Goal: Task Accomplishment & Management: Manage account settings

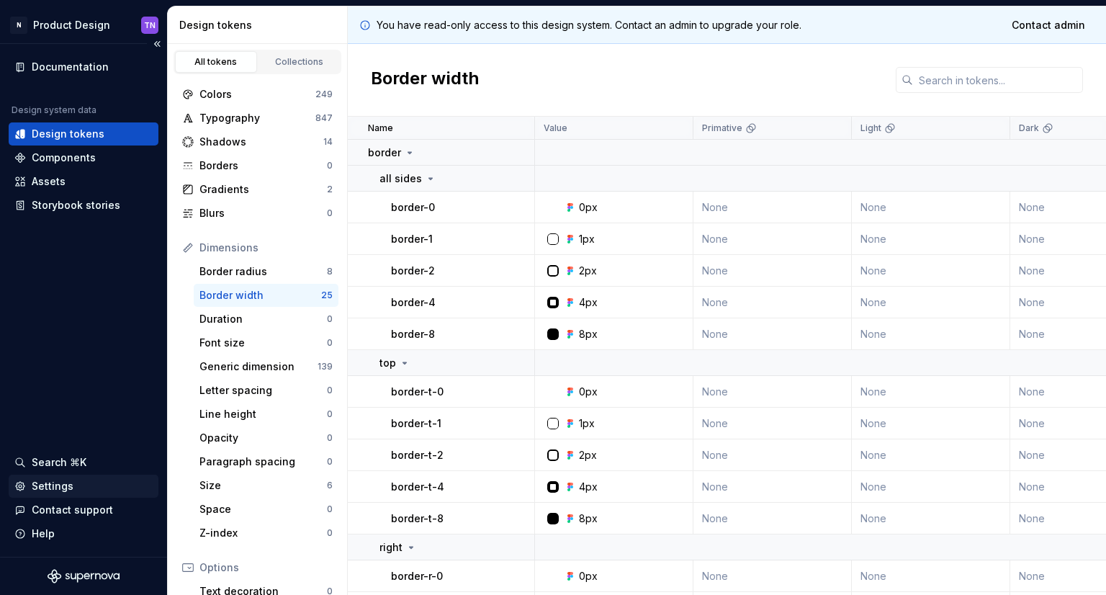
click at [84, 482] on div "Settings" at bounding box center [83, 486] width 138 height 14
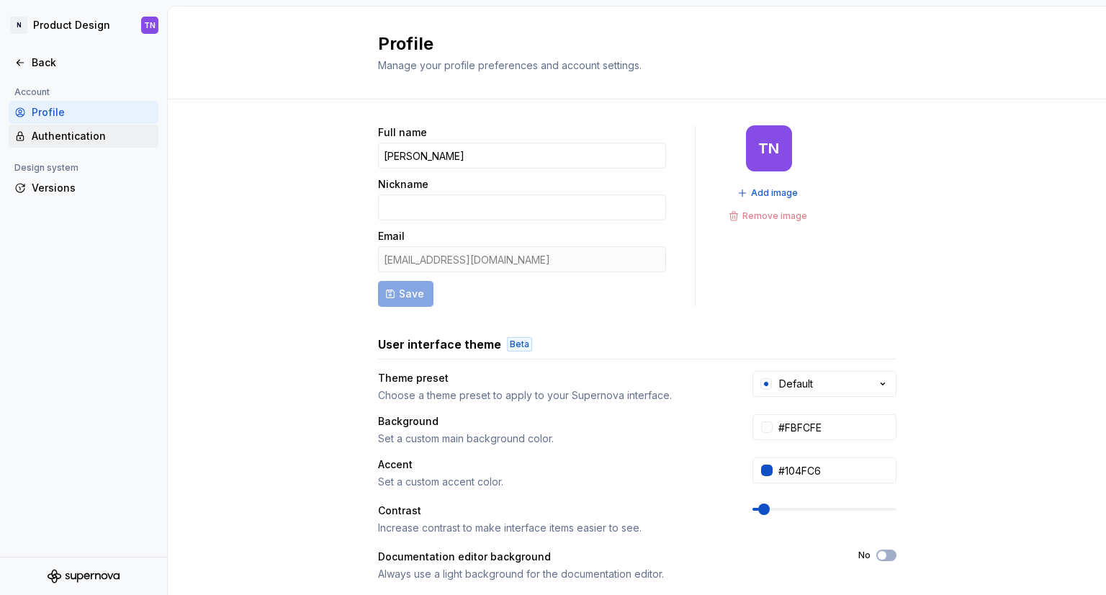
click at [84, 135] on div "Authentication" at bounding box center [92, 136] width 121 height 14
click at [81, 139] on div "Authentication" at bounding box center [92, 136] width 121 height 14
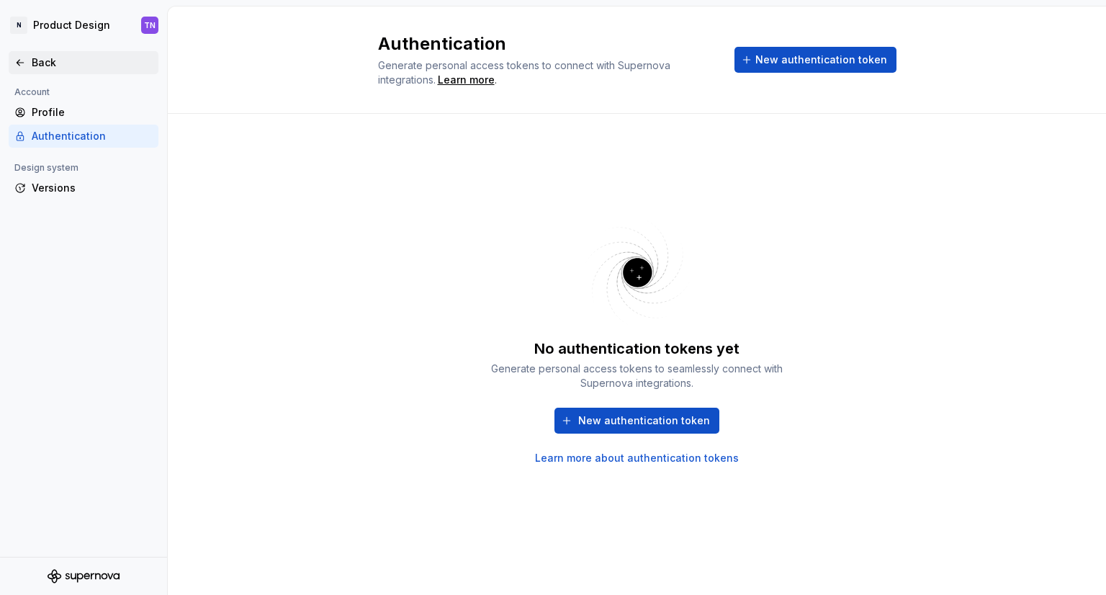
click at [17, 63] on icon at bounding box center [20, 63] width 12 height 12
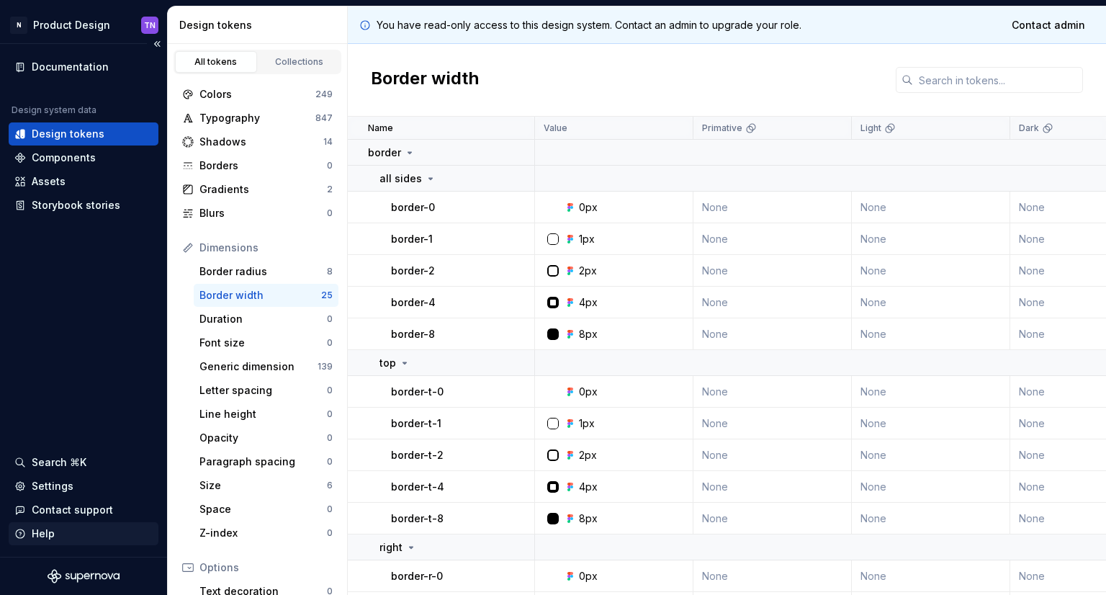
click at [40, 528] on div "Help" at bounding box center [43, 533] width 23 height 14
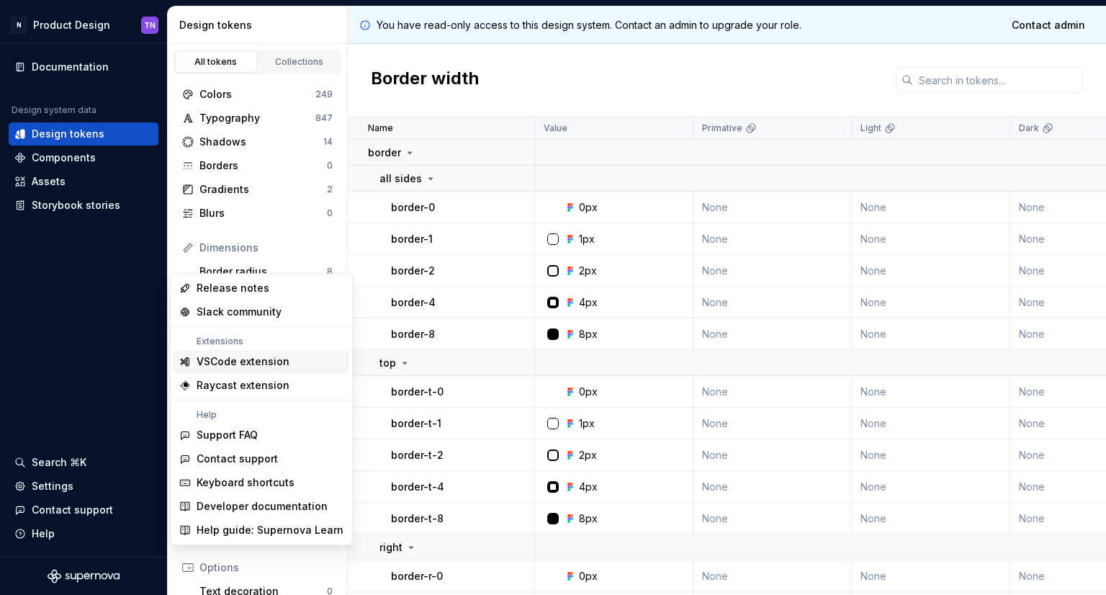
click at [268, 357] on div "VSCode extension" at bounding box center [243, 361] width 93 height 14
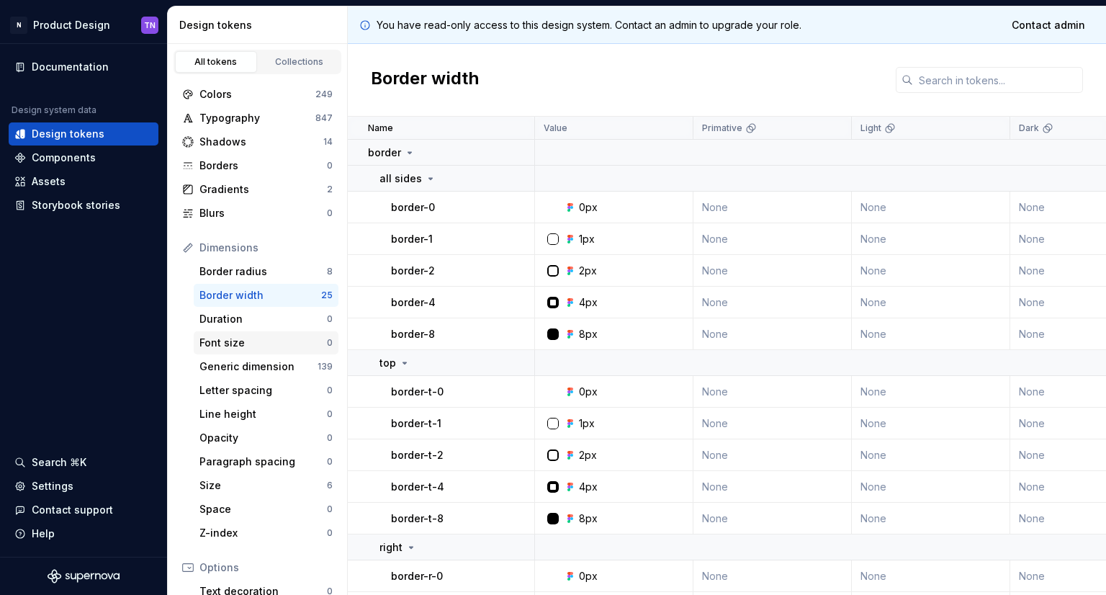
scroll to position [193, 0]
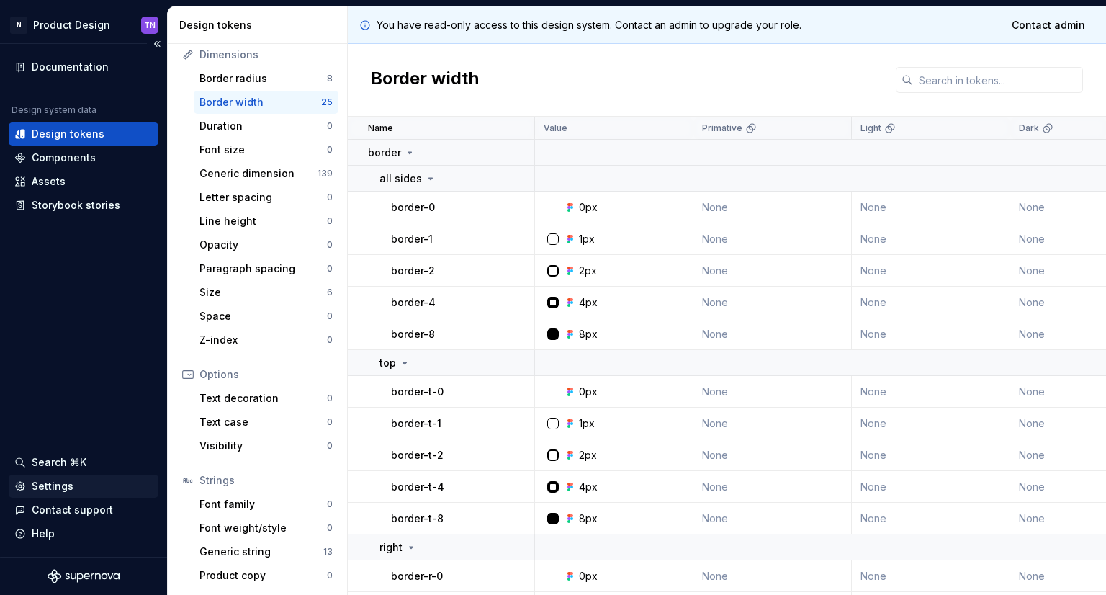
click at [84, 482] on div "Settings" at bounding box center [83, 486] width 138 height 14
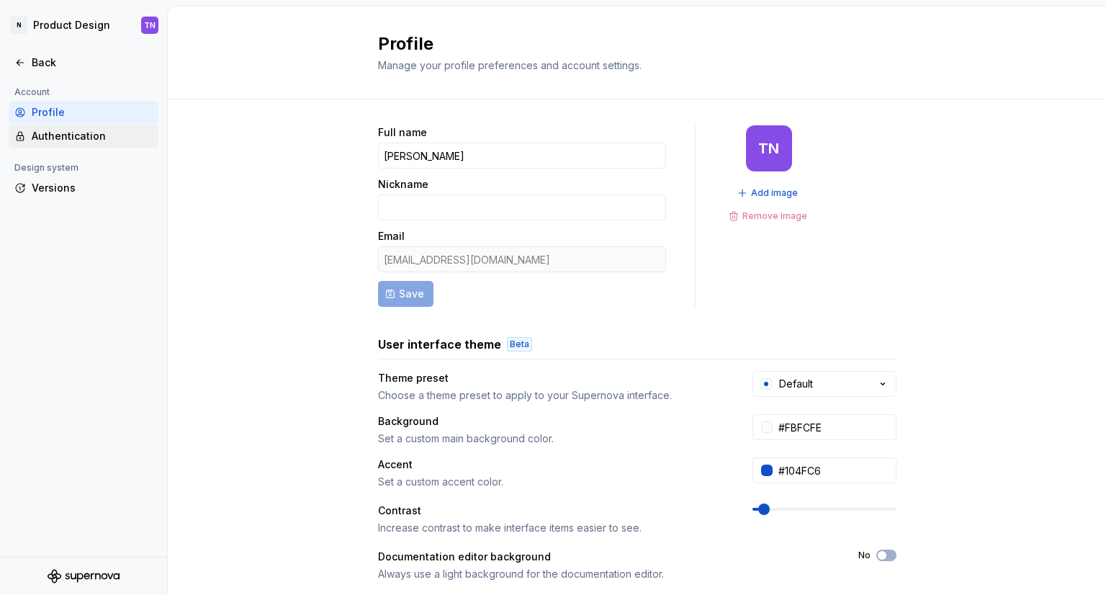
click at [78, 141] on div "Authentication" at bounding box center [92, 136] width 121 height 14
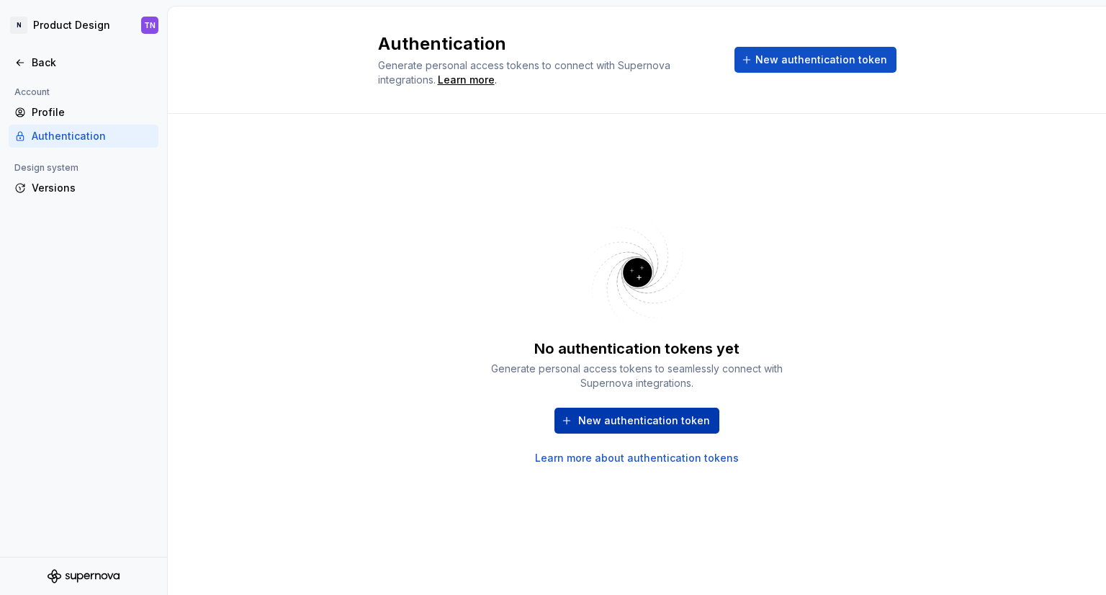
click at [613, 420] on span "New authentication token" at bounding box center [644, 420] width 132 height 14
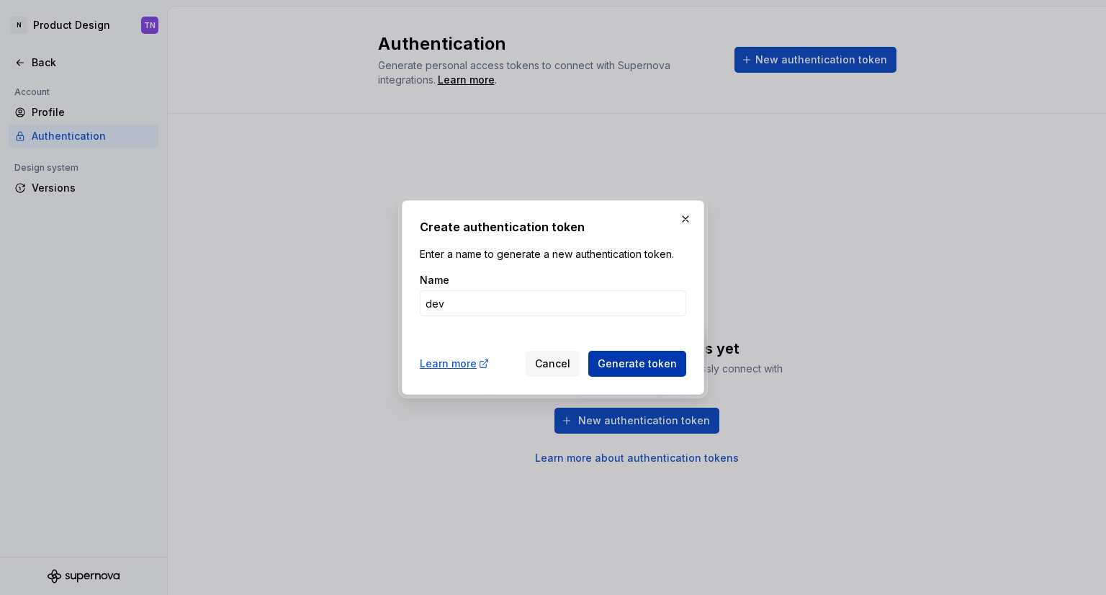
type input "dev"
click at [610, 364] on span "Generate token" at bounding box center [636, 363] width 79 height 14
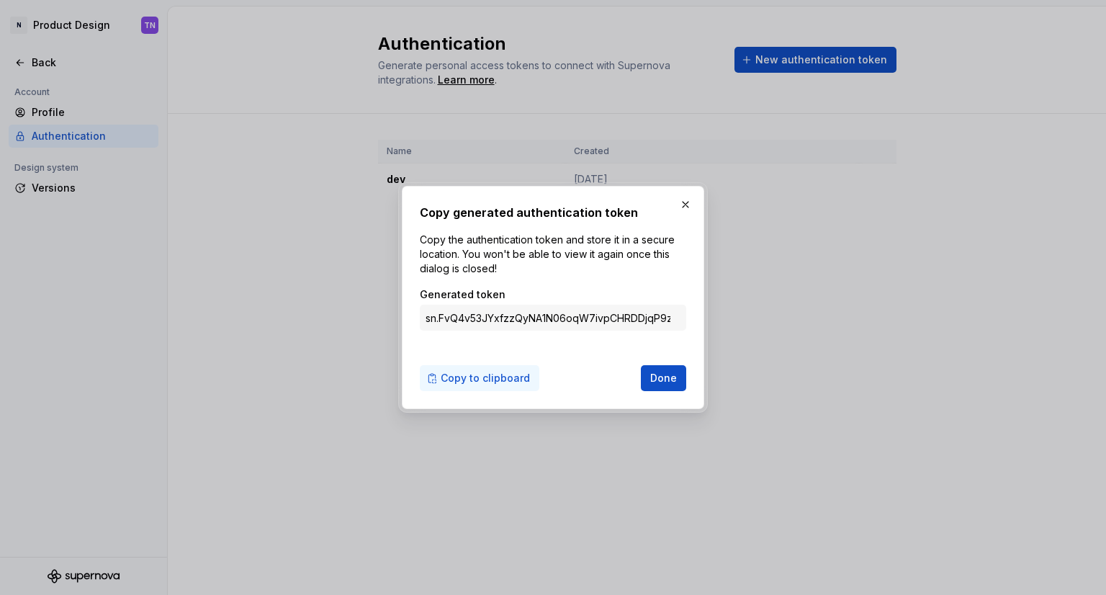
click at [511, 376] on span "Copy to clipboard" at bounding box center [485, 378] width 89 height 14
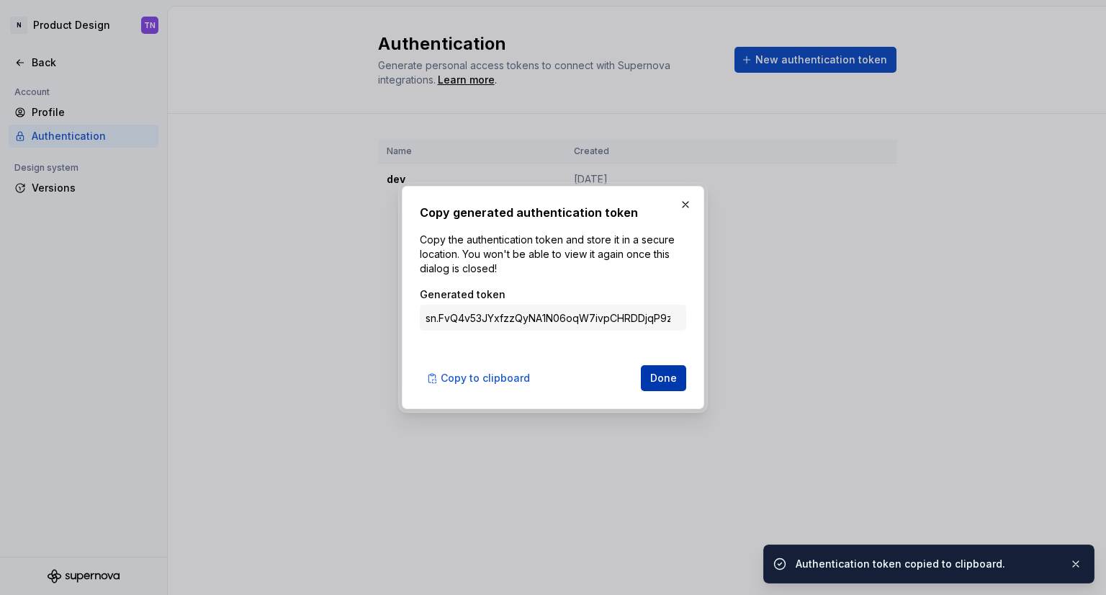
click at [667, 370] on button "Done" at bounding box center [663, 378] width 45 height 26
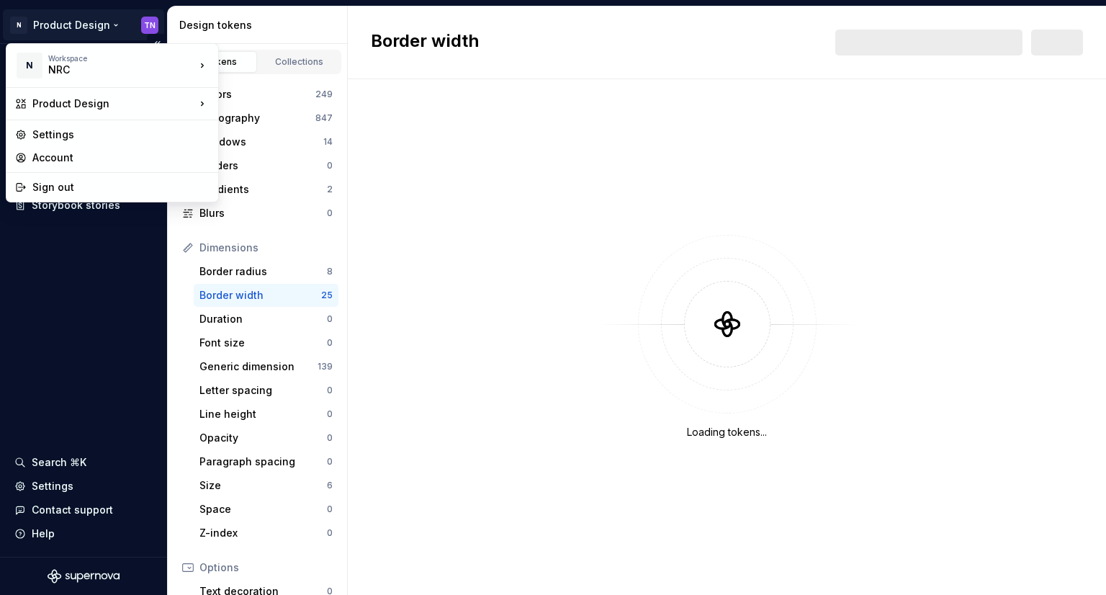
click at [145, 26] on html "N Product Design TN Documentation Design system data Design tokens Components A…" at bounding box center [553, 297] width 1106 height 595
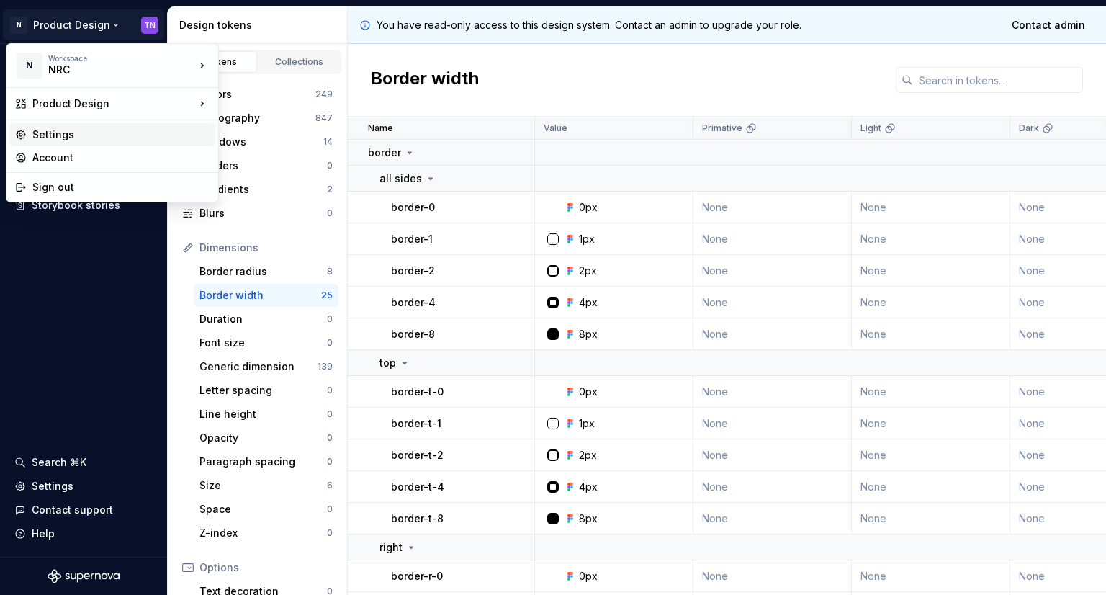
click at [76, 130] on div "Settings" at bounding box center [120, 134] width 177 height 14
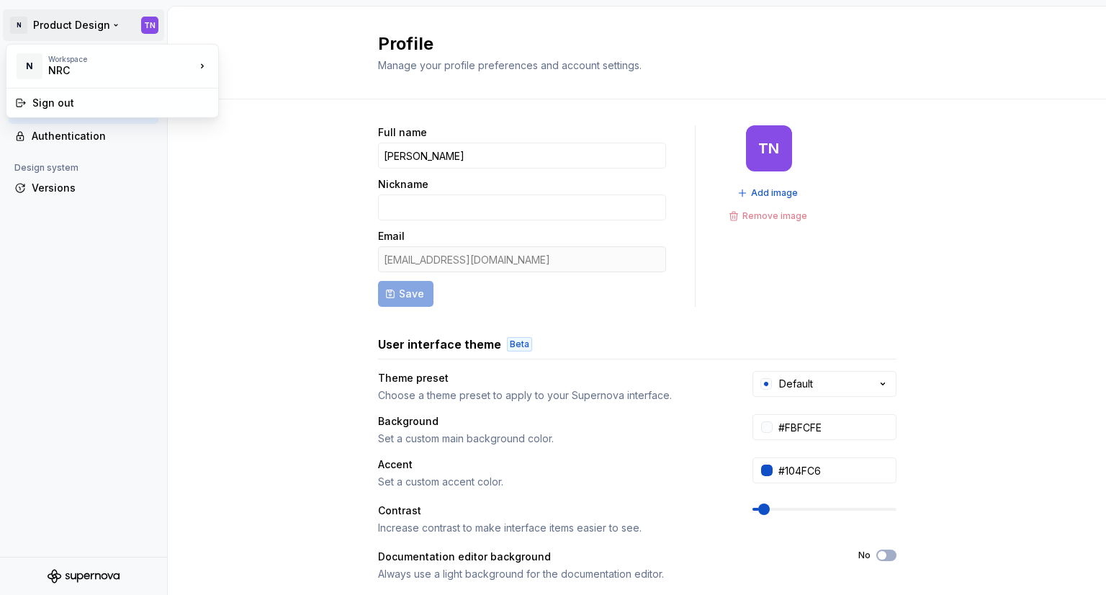
click at [101, 26] on html "N Product Design TN Back Account Profile Authentication Design system Versions …" at bounding box center [553, 297] width 1106 height 595
click at [150, 25] on html "N Product Design TN Back Account Profile Authentication Design system Versions …" at bounding box center [553, 297] width 1106 height 595
click at [251, 197] on html "N Product Design TN Back Account Profile Authentication Design system Versions …" at bounding box center [553, 297] width 1106 height 595
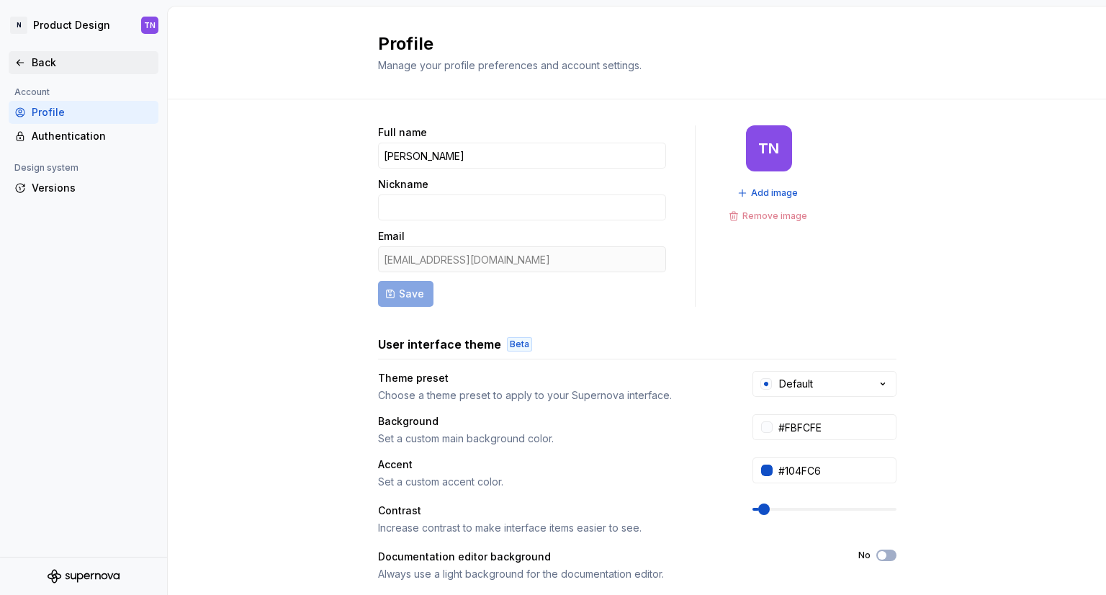
click at [35, 58] on div "Back" at bounding box center [92, 62] width 121 height 14
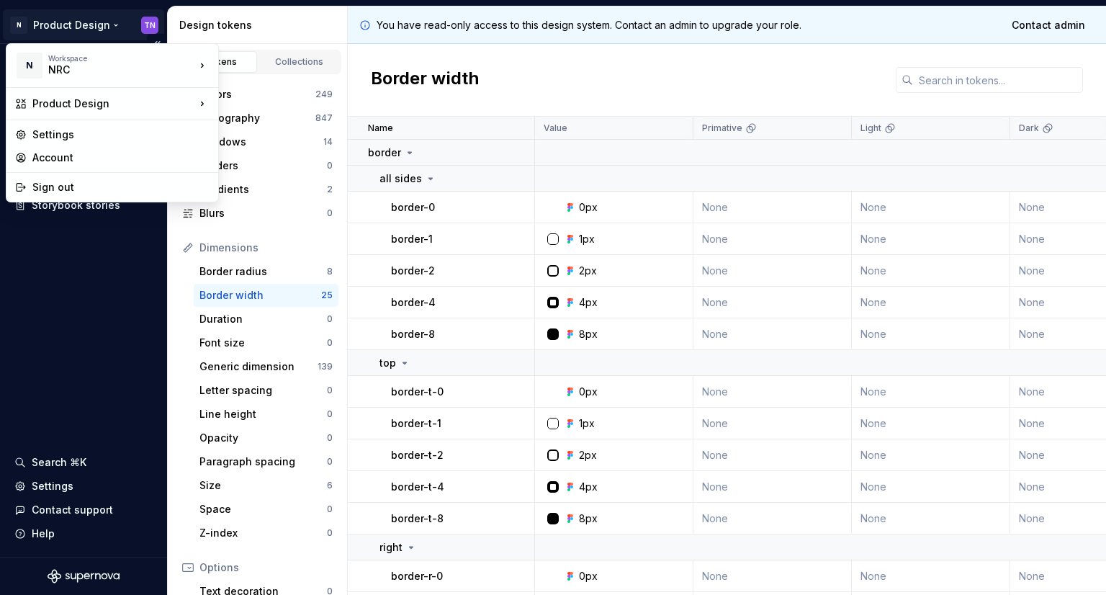
click at [153, 31] on html "N Product Design TN Documentation Design system data Design tokens Components A…" at bounding box center [553, 297] width 1106 height 595
click at [111, 150] on div "Account" at bounding box center [120, 157] width 177 height 14
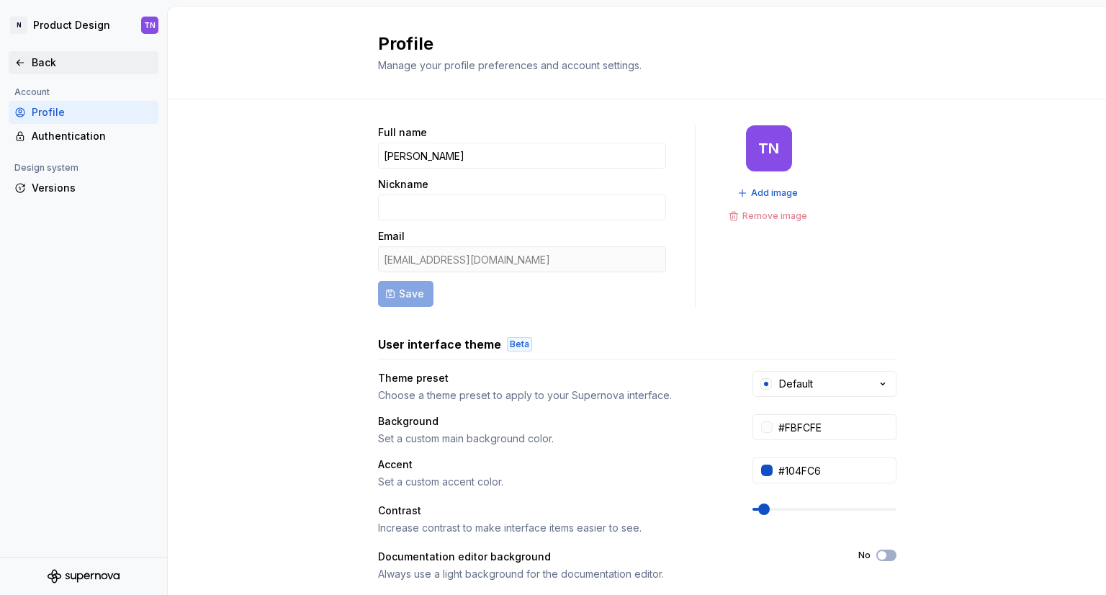
click at [15, 67] on icon at bounding box center [20, 63] width 12 height 12
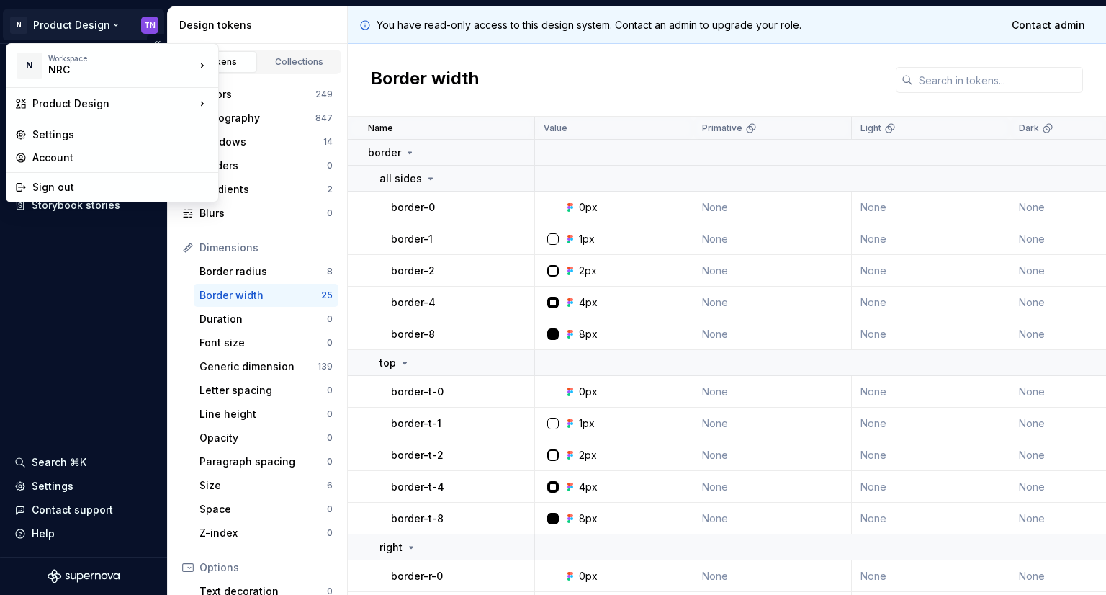
click at [153, 30] on html "N Product Design TN Documentation Design system data Design tokens Components A…" at bounding box center [553, 297] width 1106 height 595
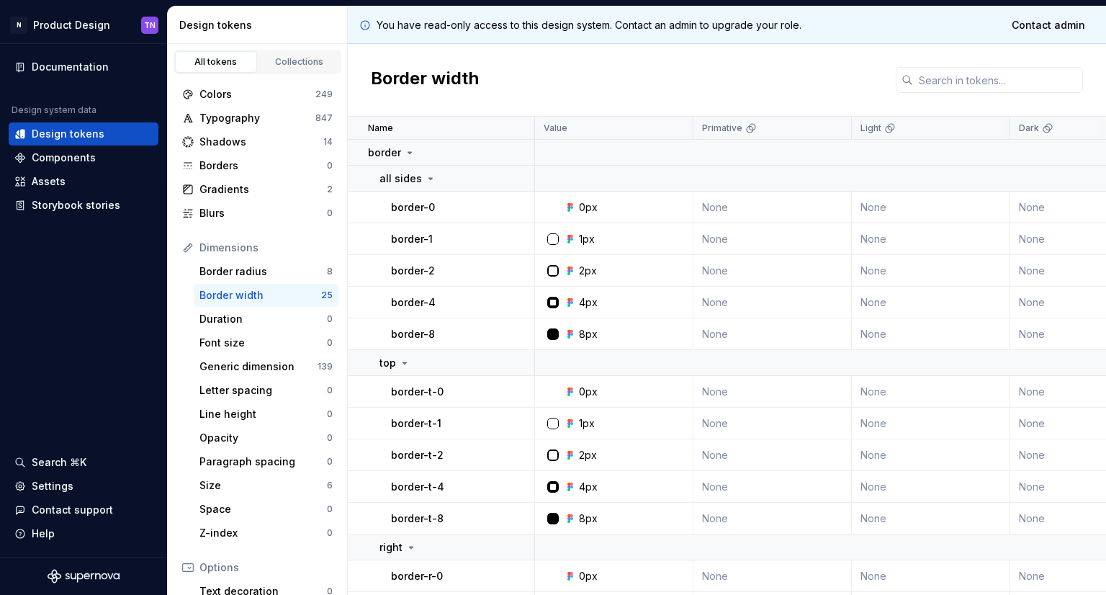
click at [69, 333] on html "N Product Design TN Documentation Design system data Design tokens Components A…" at bounding box center [553, 297] width 1106 height 595
click at [260, 99] on div "Colors" at bounding box center [257, 94] width 116 height 14
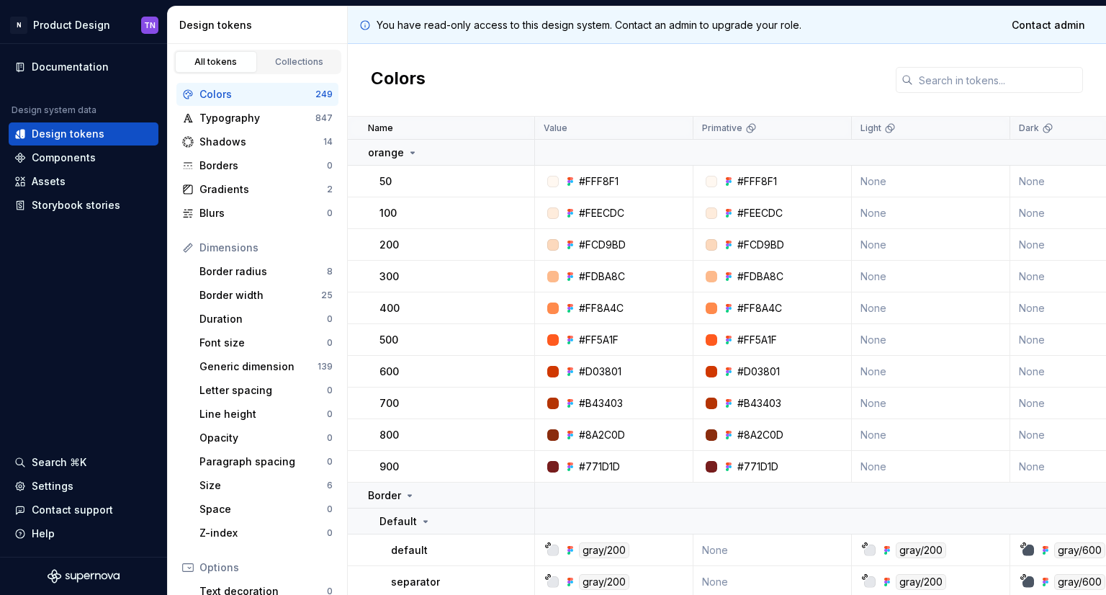
click at [893, 176] on td "None" at bounding box center [931, 182] width 158 height 32
click at [1048, 179] on td "None" at bounding box center [1089, 182] width 158 height 32
click at [911, 182] on td "None" at bounding box center [931, 182] width 158 height 32
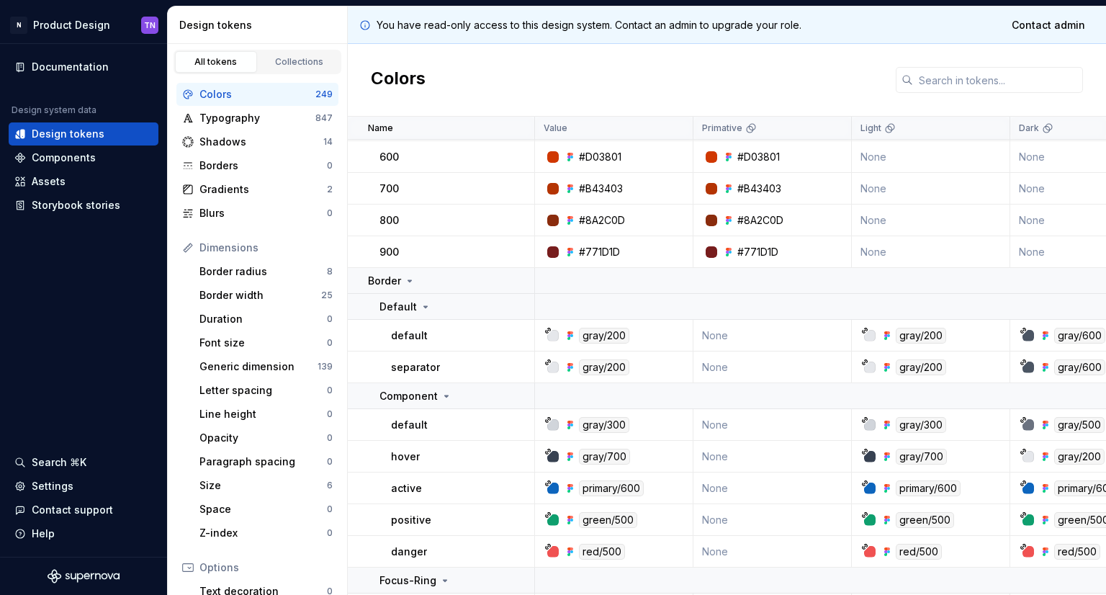
scroll to position [212, 0]
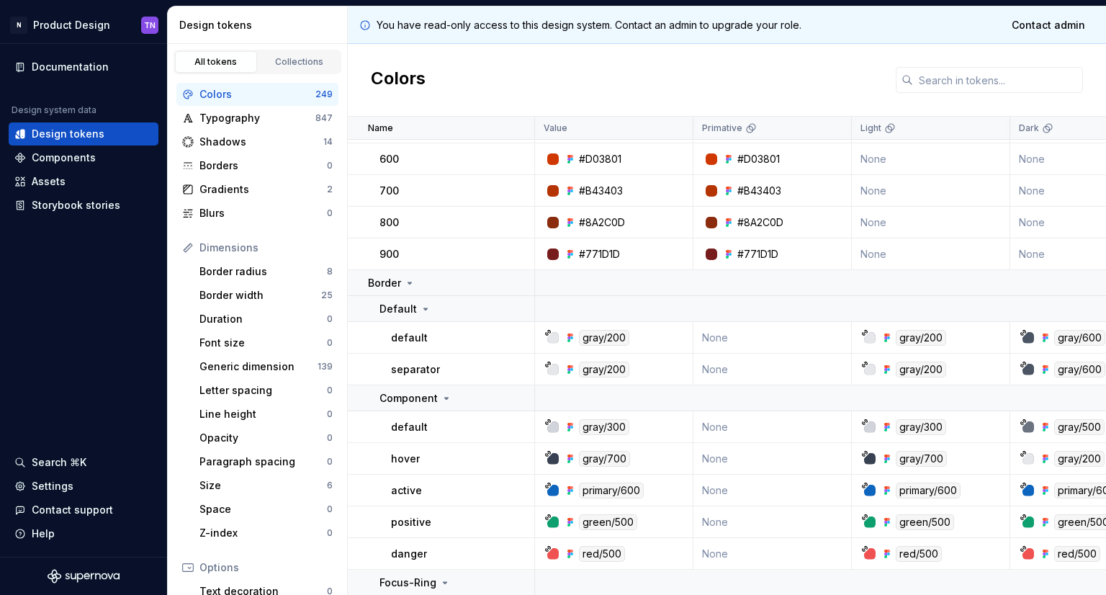
click at [546, 333] on icon at bounding box center [547, 332] width 7 height 7
click at [604, 343] on div "gray/200" at bounding box center [604, 338] width 50 height 16
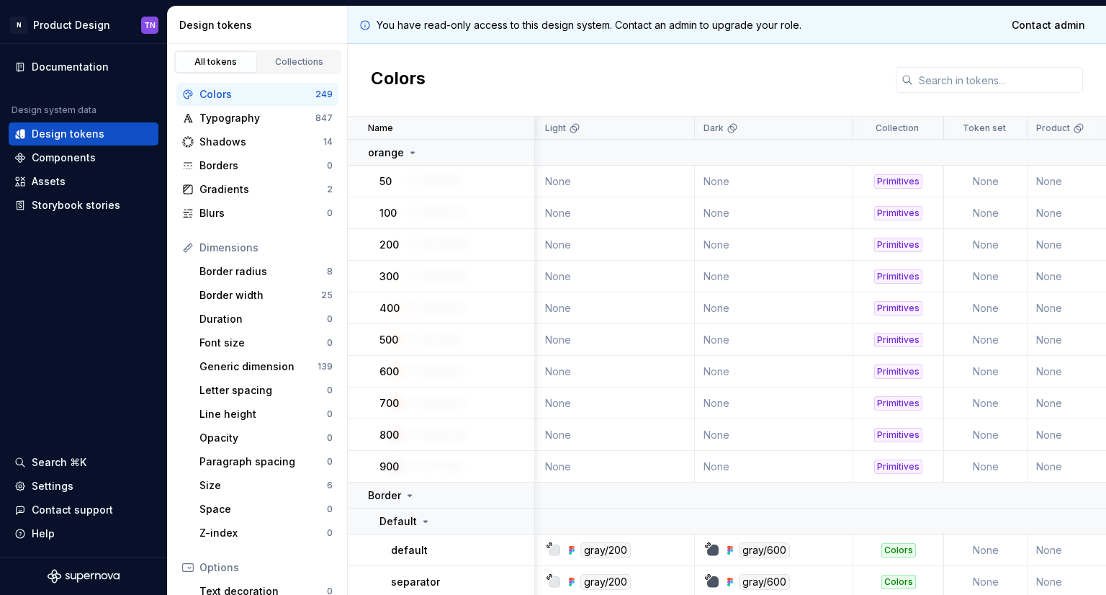
scroll to position [0, 0]
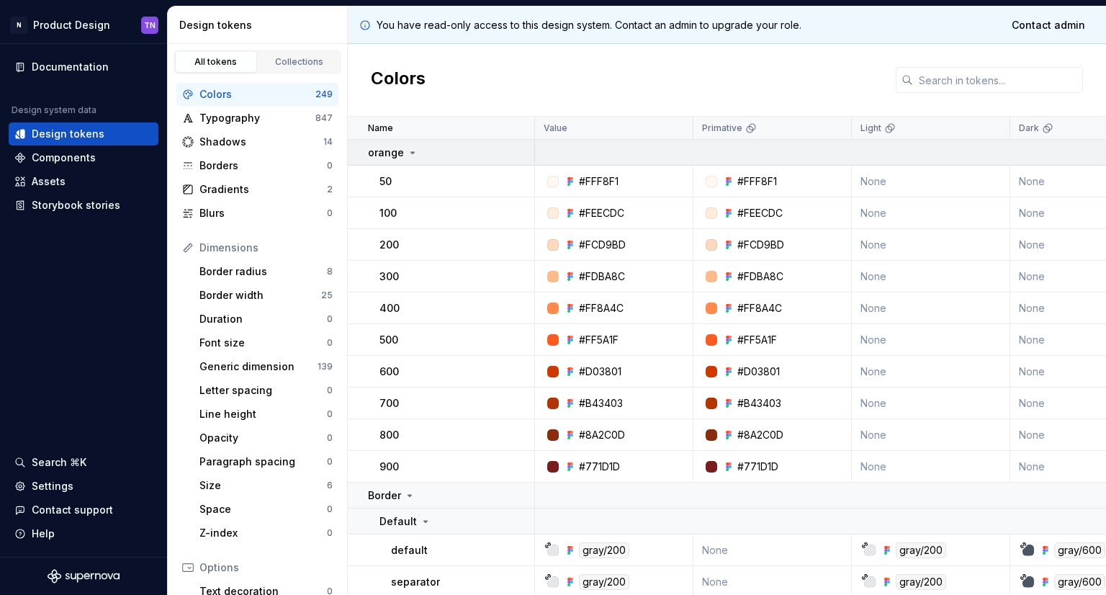
click at [411, 152] on icon at bounding box center [413, 152] width 4 height 1
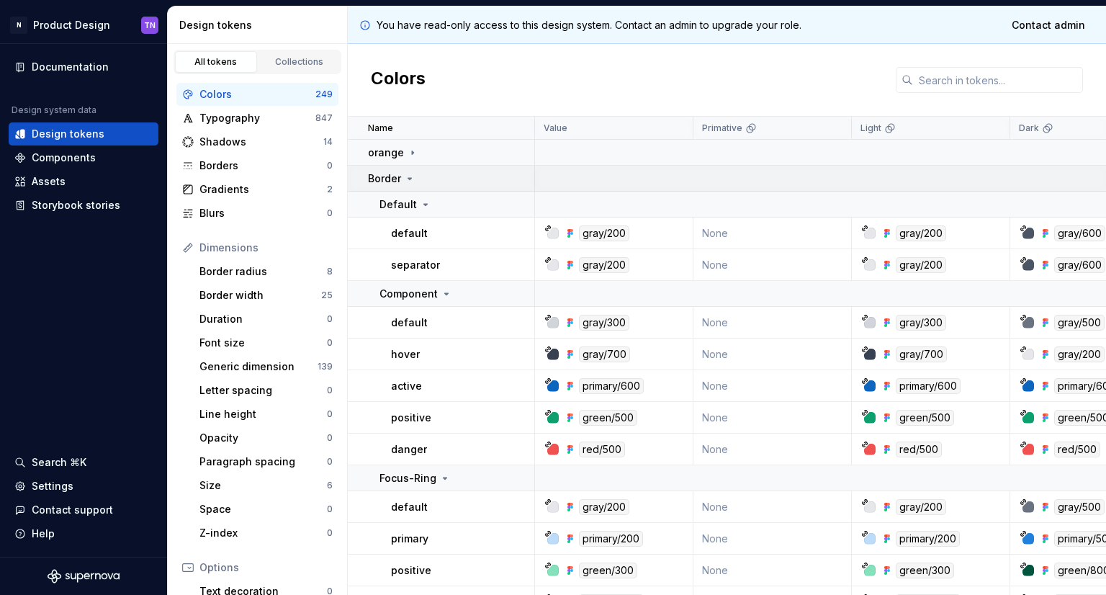
click at [411, 176] on icon at bounding box center [410, 179] width 12 height 12
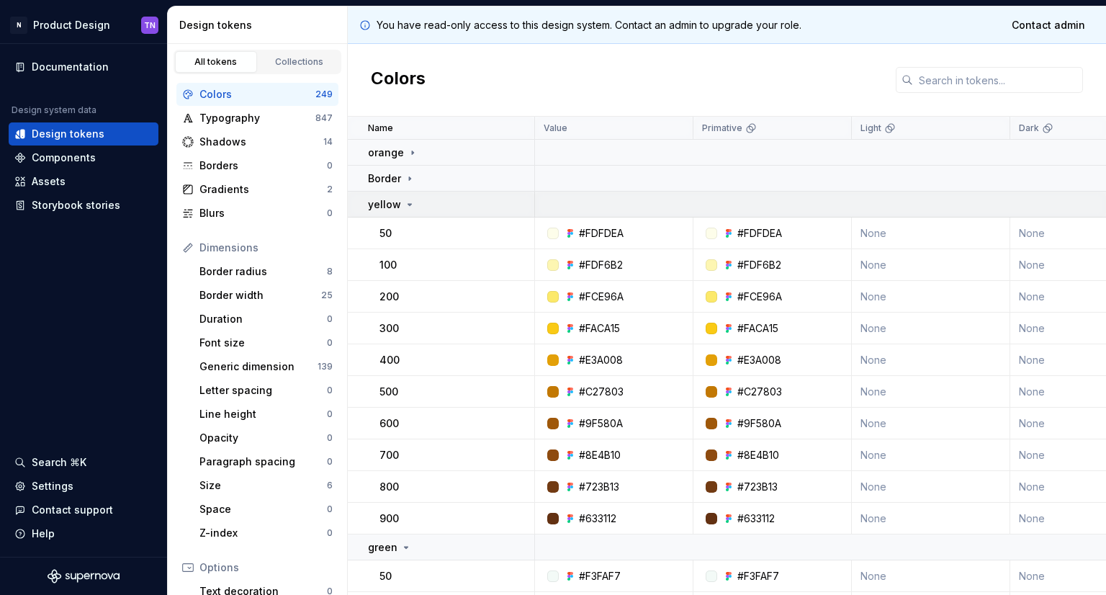
click at [408, 201] on icon at bounding box center [410, 205] width 12 height 12
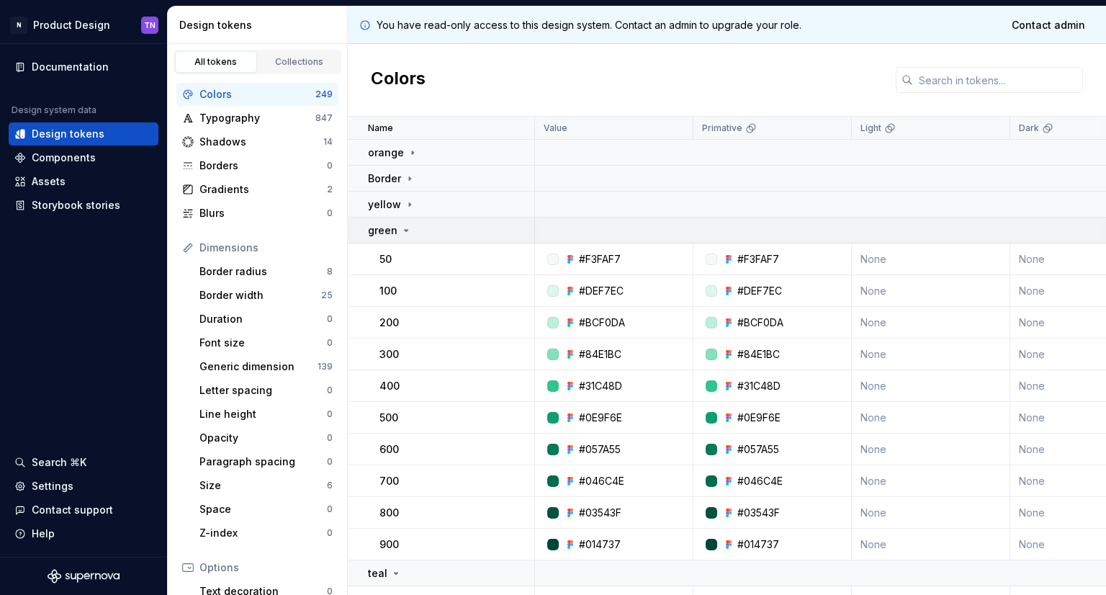
click at [405, 227] on icon at bounding box center [406, 231] width 12 height 12
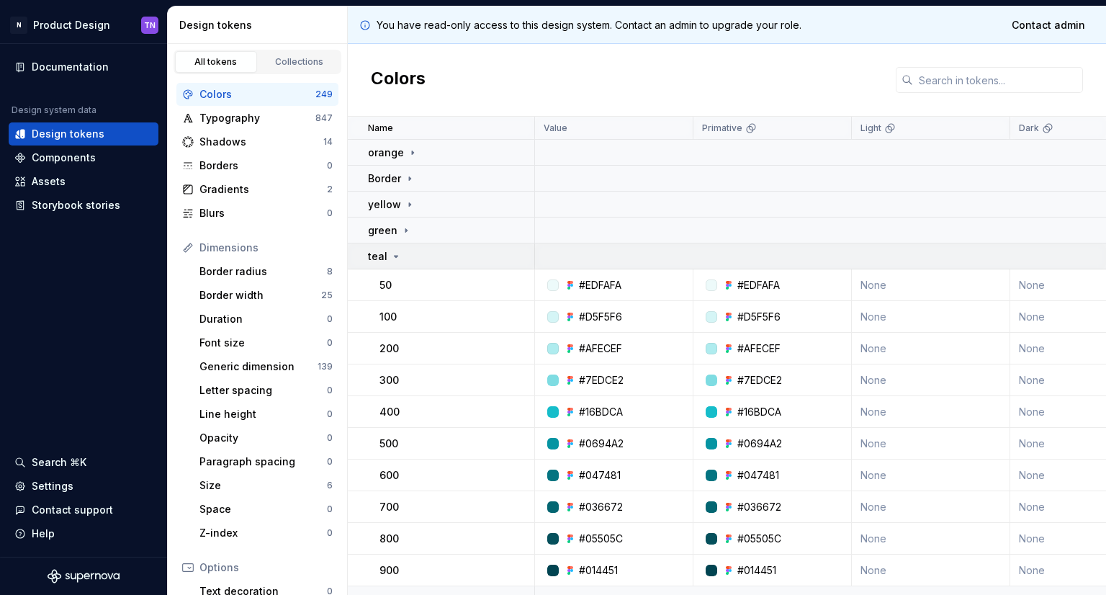
click at [392, 257] on icon at bounding box center [396, 257] width 12 height 12
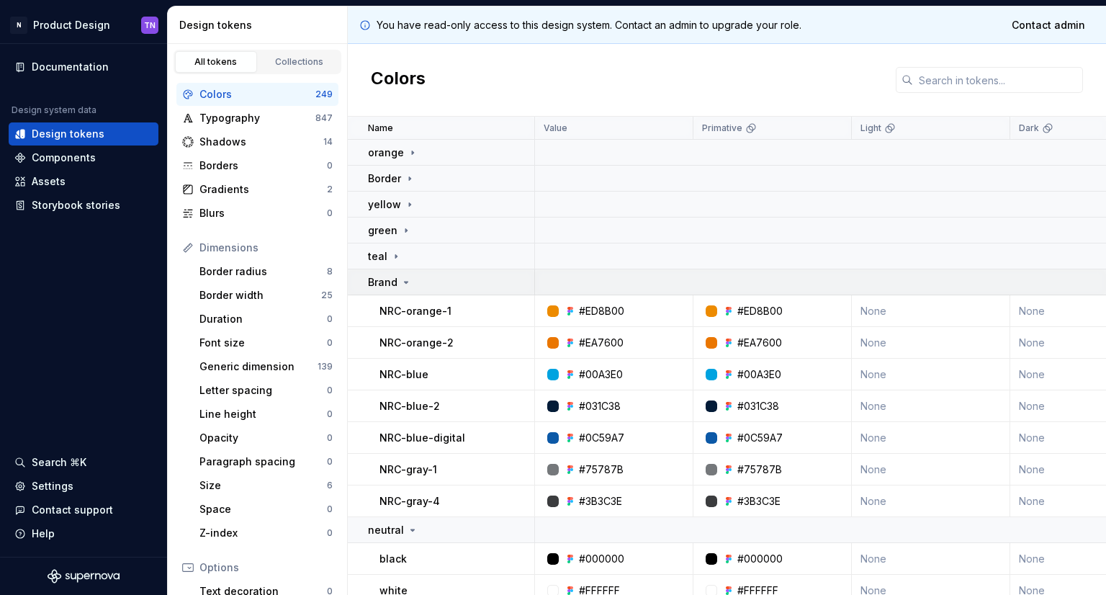
click at [406, 284] on icon at bounding box center [406, 282] width 12 height 12
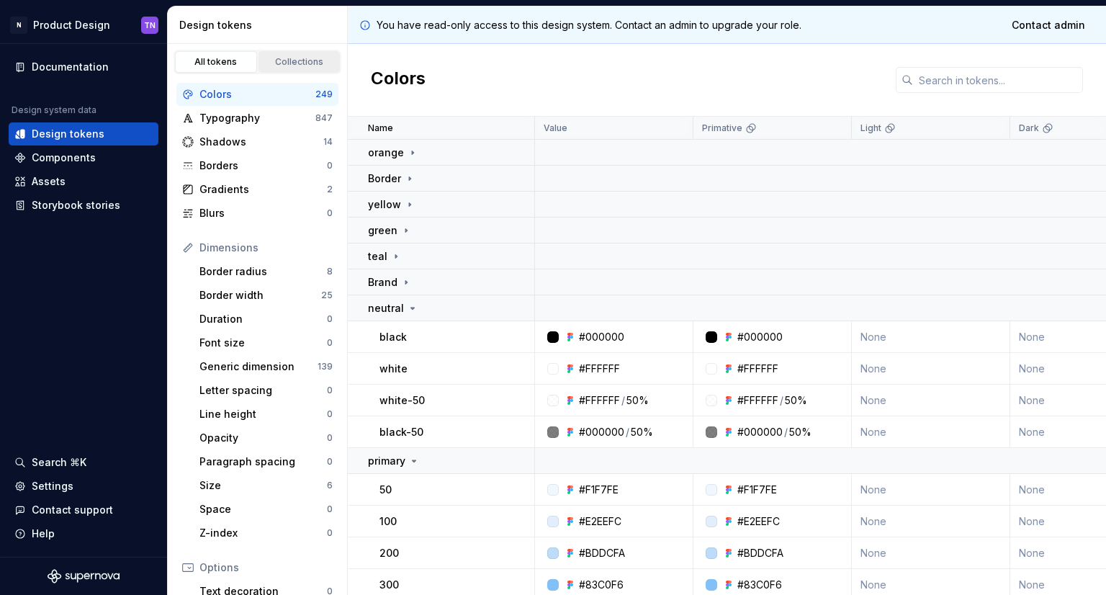
click at [284, 56] on div "Collections" at bounding box center [299, 62] width 72 height 12
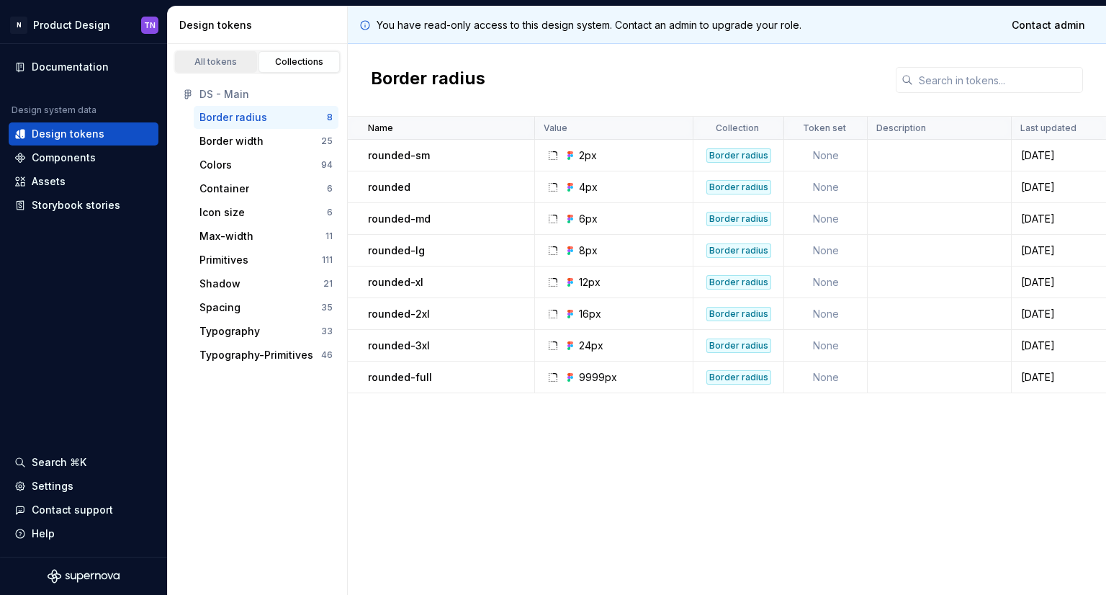
click at [224, 69] on link "All tokens" at bounding box center [216, 62] width 82 height 22
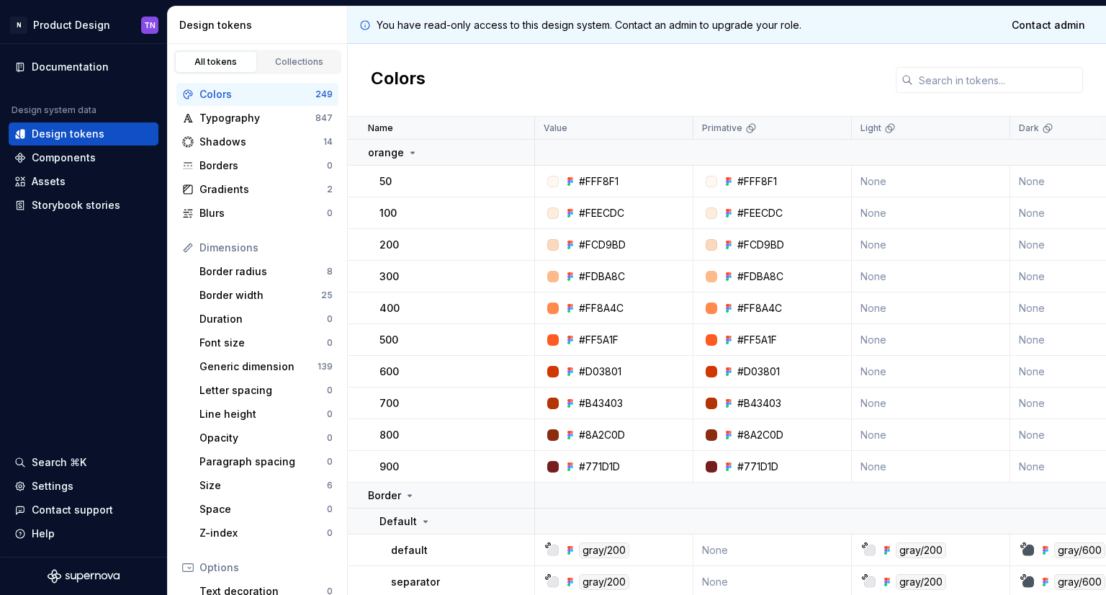
click at [451, 178] on div "50" at bounding box center [456, 181] width 154 height 14
click at [741, 125] on div "Primative" at bounding box center [729, 128] width 55 height 12
click at [1021, 132] on p "Dark" at bounding box center [1029, 128] width 20 height 12
drag, startPoint x: 1016, startPoint y: 130, endPoint x: 748, endPoint y: 73, distance: 274.6
drag, startPoint x: 748, startPoint y: 73, endPoint x: 573, endPoint y: 71, distance: 174.9
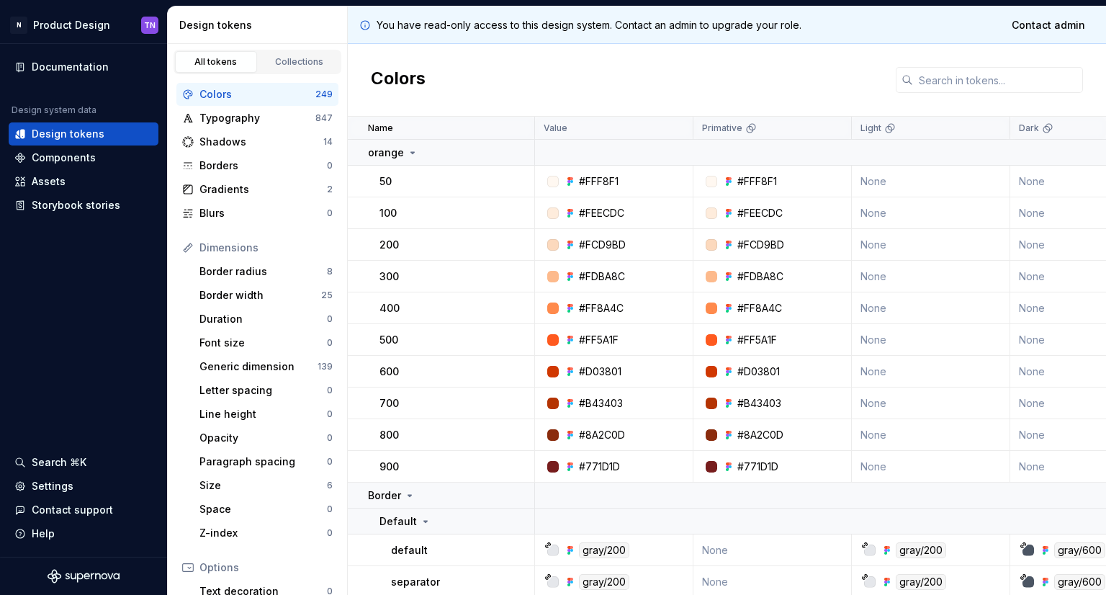
click at [573, 71] on div "Colors" at bounding box center [727, 80] width 758 height 73
click at [754, 127] on icon at bounding box center [751, 128] width 12 height 12
